Goal: Find specific page/section: Find specific page/section

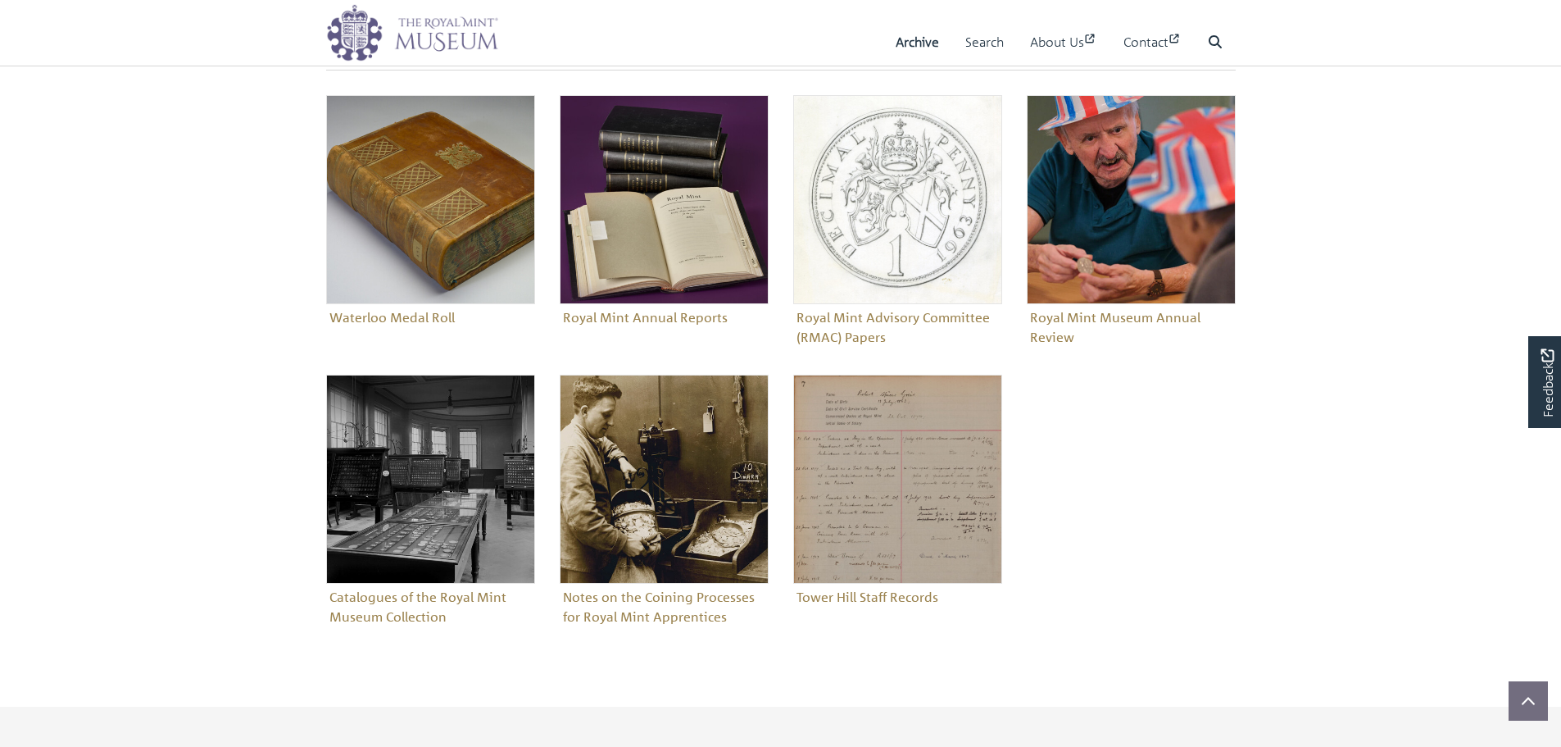
scroll to position [656, 0]
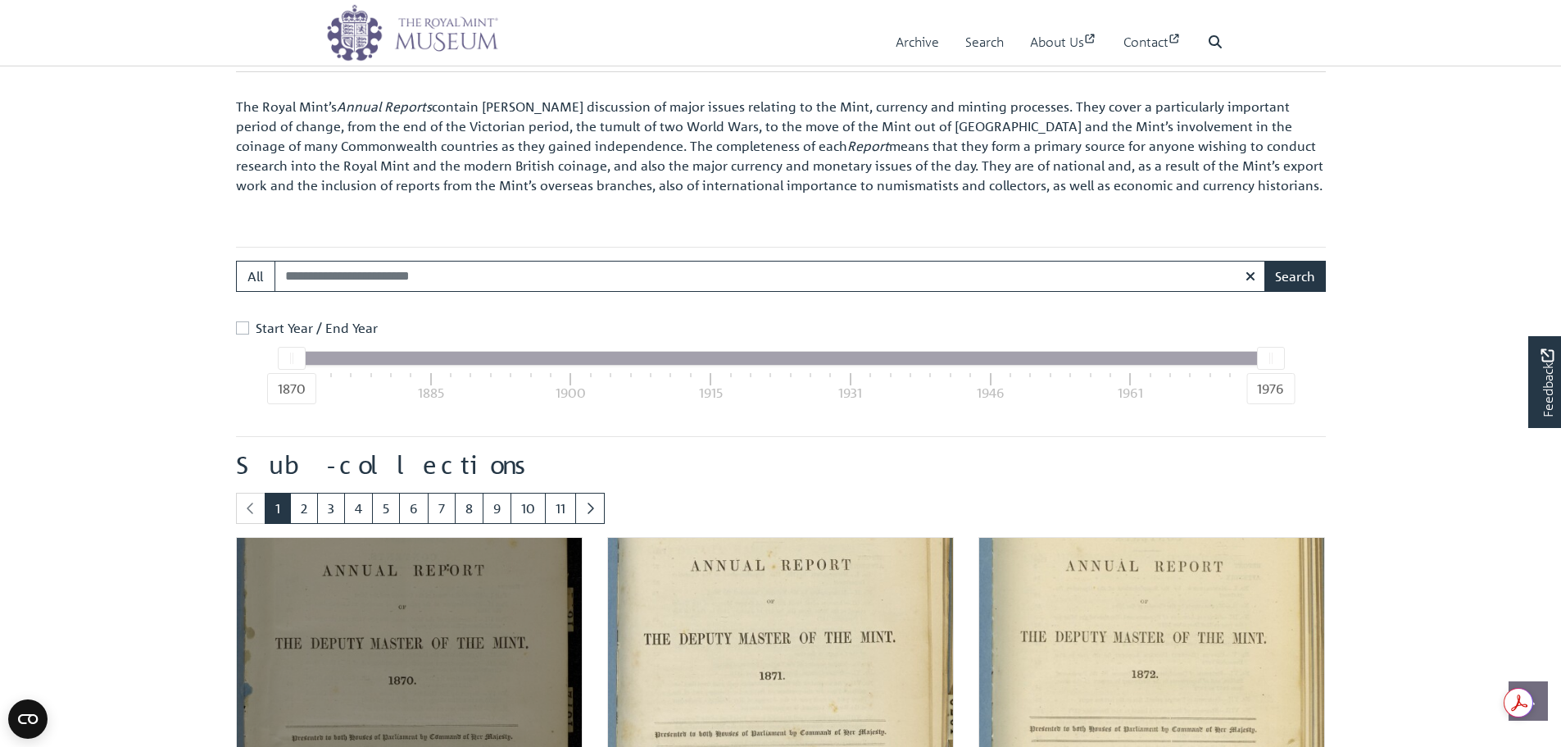
scroll to position [574, 0]
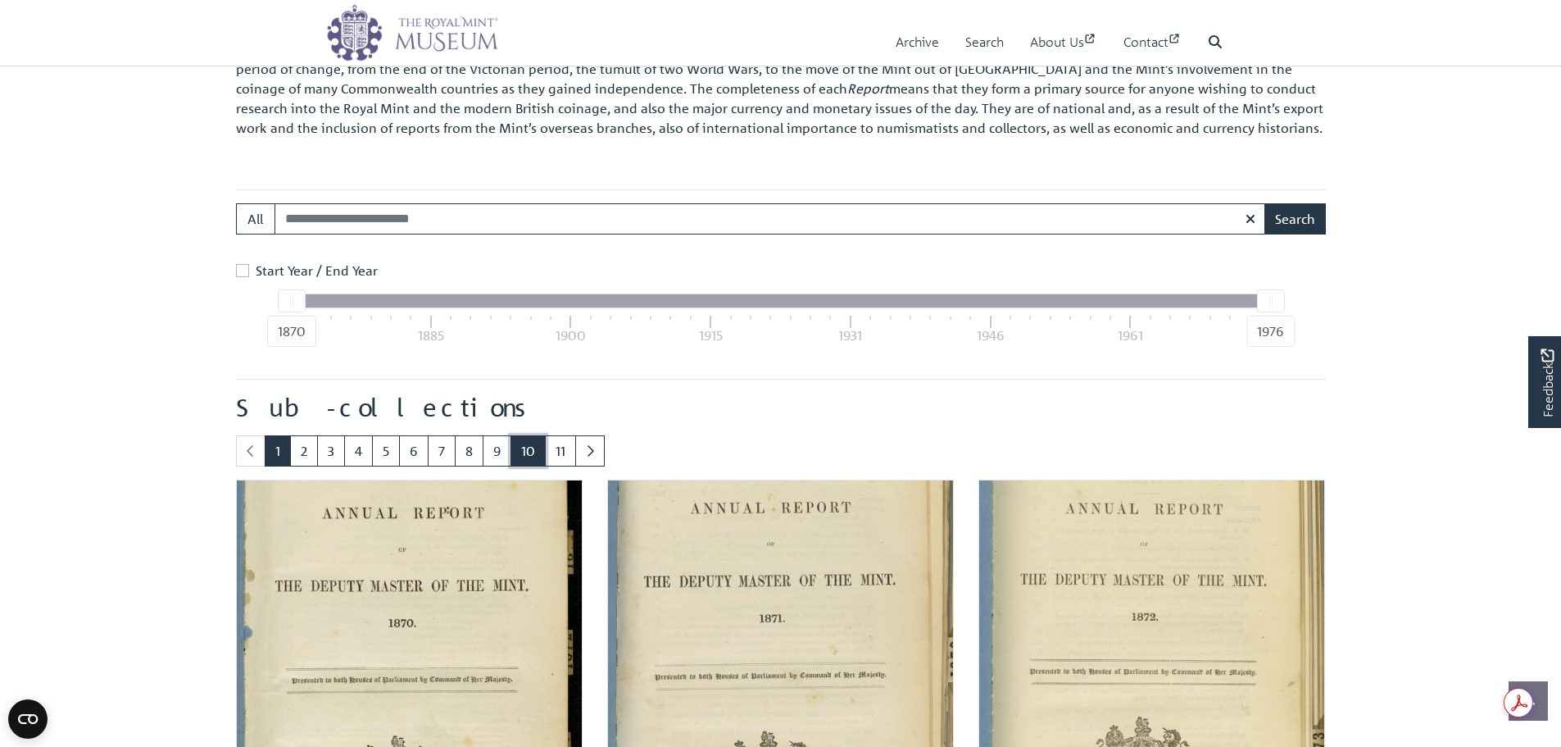
click at [517, 456] on link "10" at bounding box center [528, 450] width 35 height 31
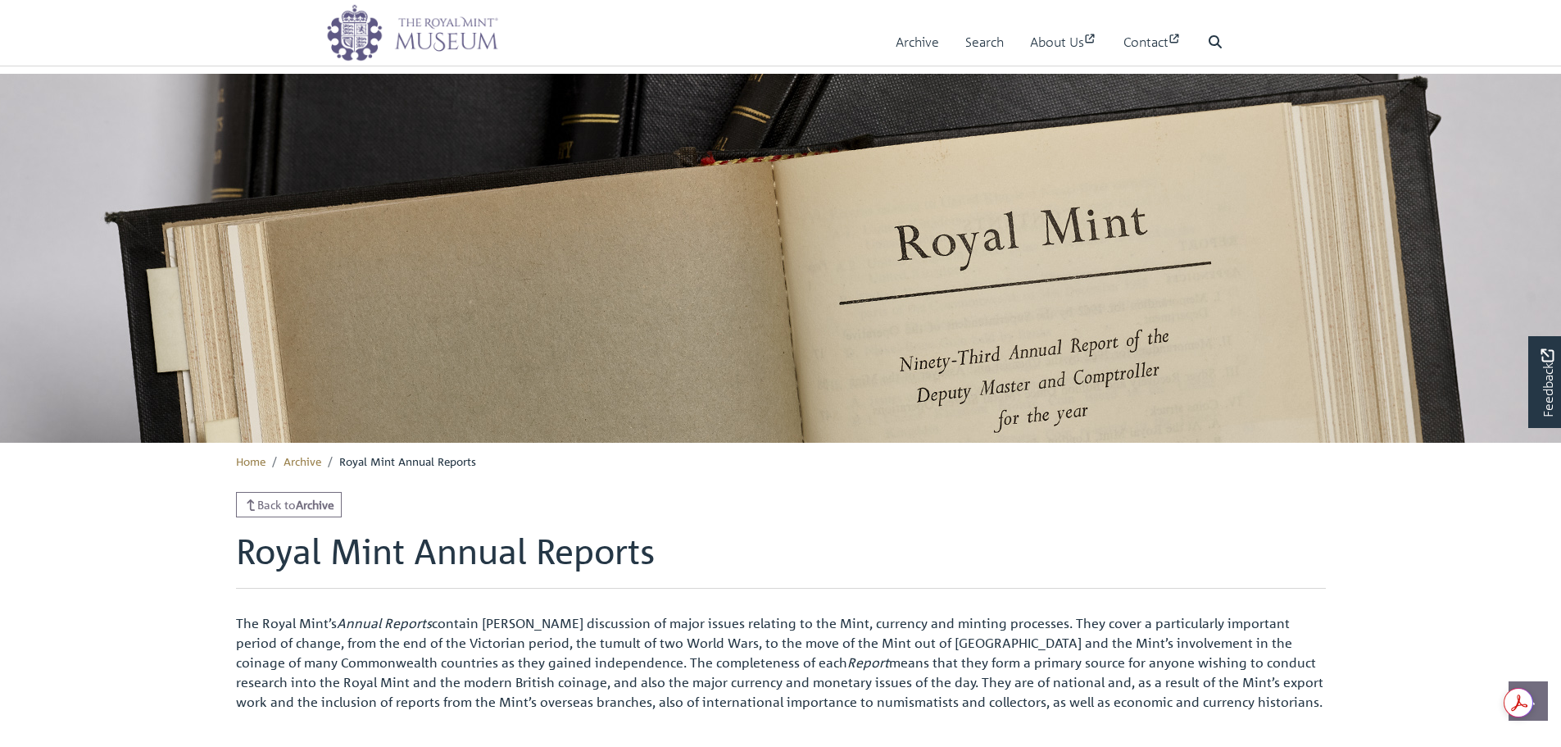
scroll to position [239, 0]
